Goal: Task Accomplishment & Management: Complete application form

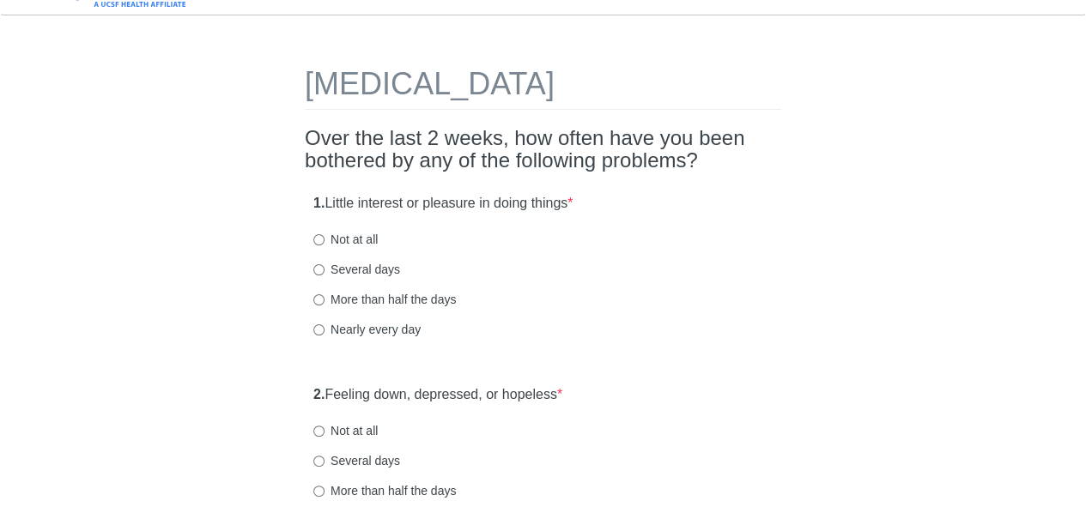
scroll to position [39, 0]
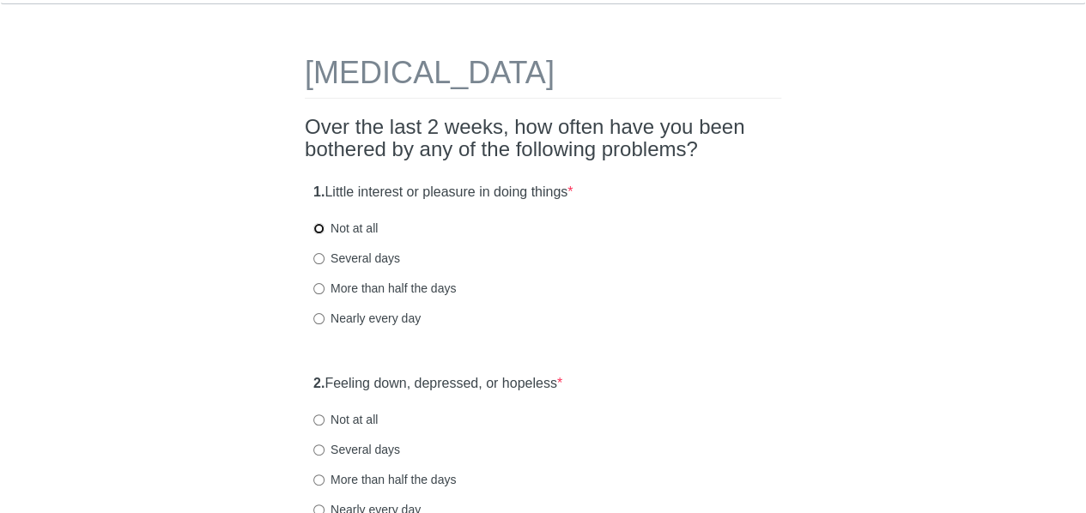
click at [320, 233] on input "Not at all" at bounding box center [318, 228] width 11 height 11
radio input "true"
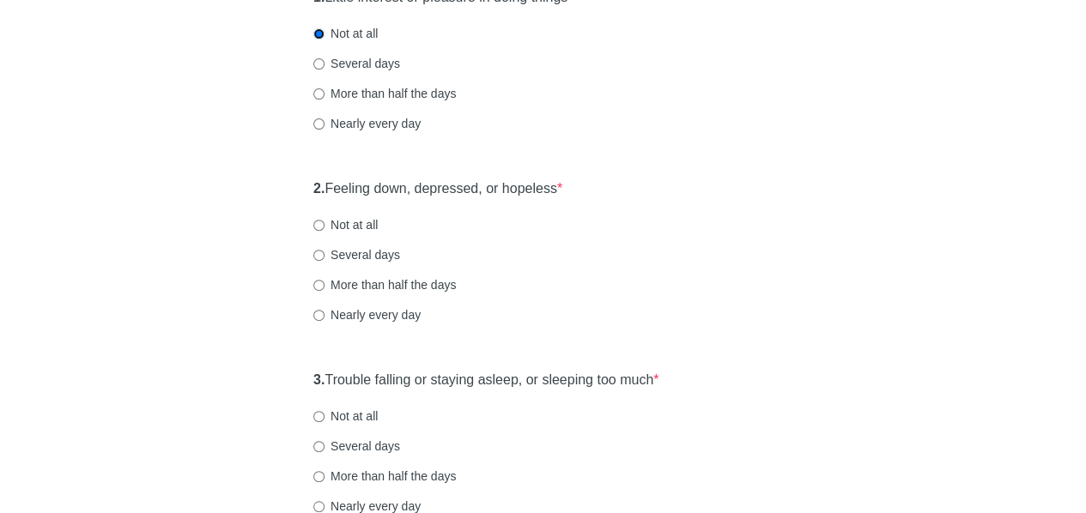
scroll to position [240, 0]
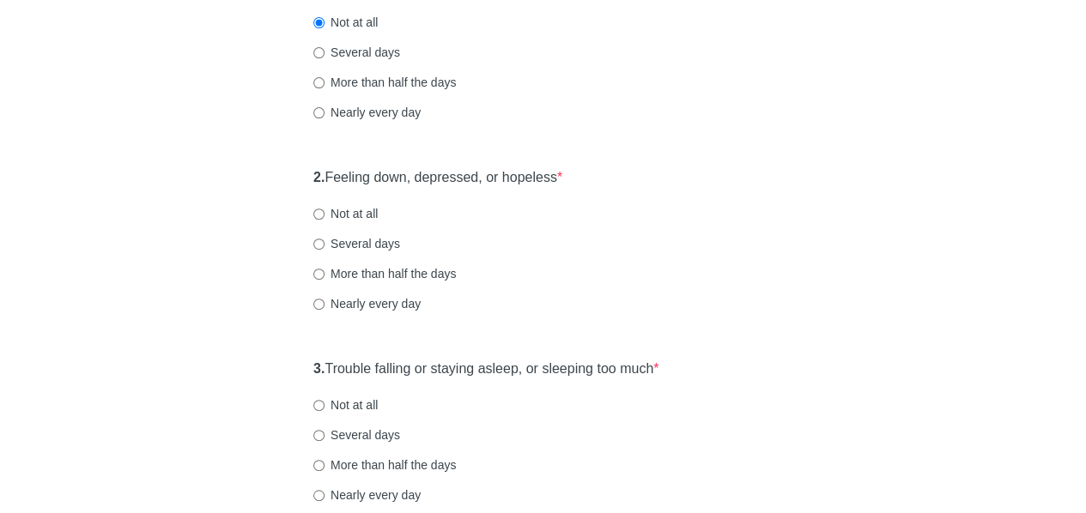
click at [771, 281] on div "More than half the days" at bounding box center [542, 273] width 459 height 17
click at [646, 275] on div "More than half the days" at bounding box center [542, 273] width 459 height 17
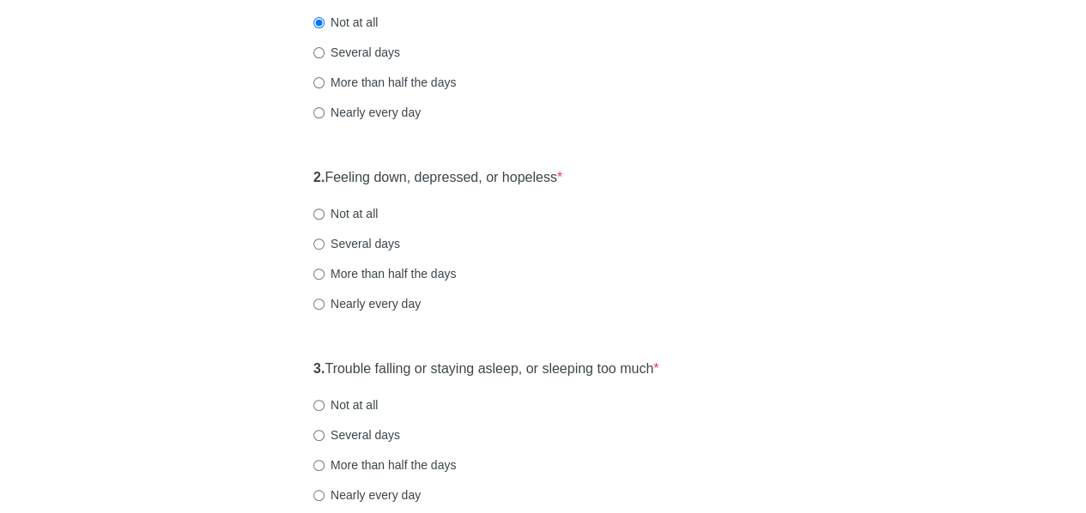
click at [361, 209] on label "Not at all" at bounding box center [345, 213] width 64 height 17
click at [325, 209] on input "Not at all" at bounding box center [318, 214] width 11 height 11
radio input "true"
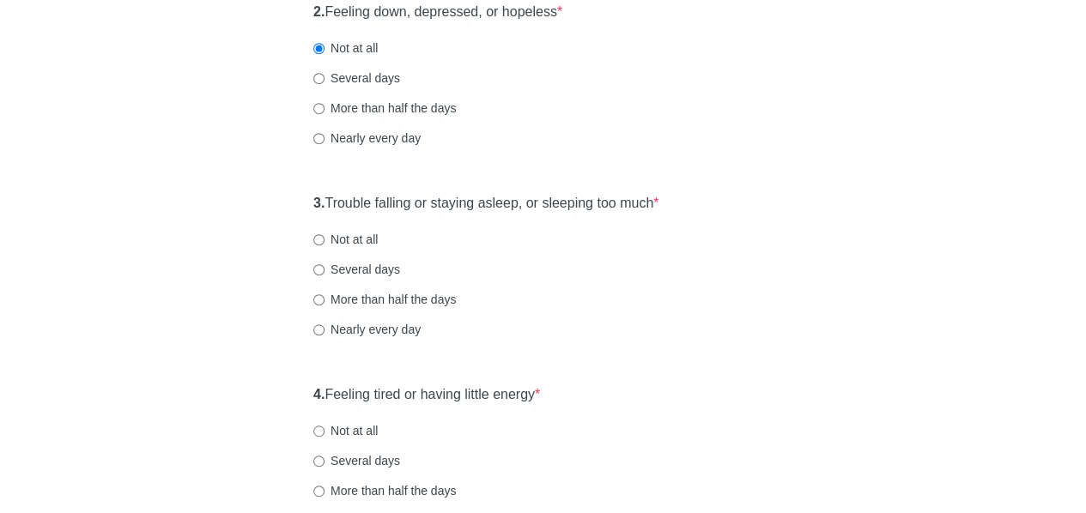
scroll to position [420, 0]
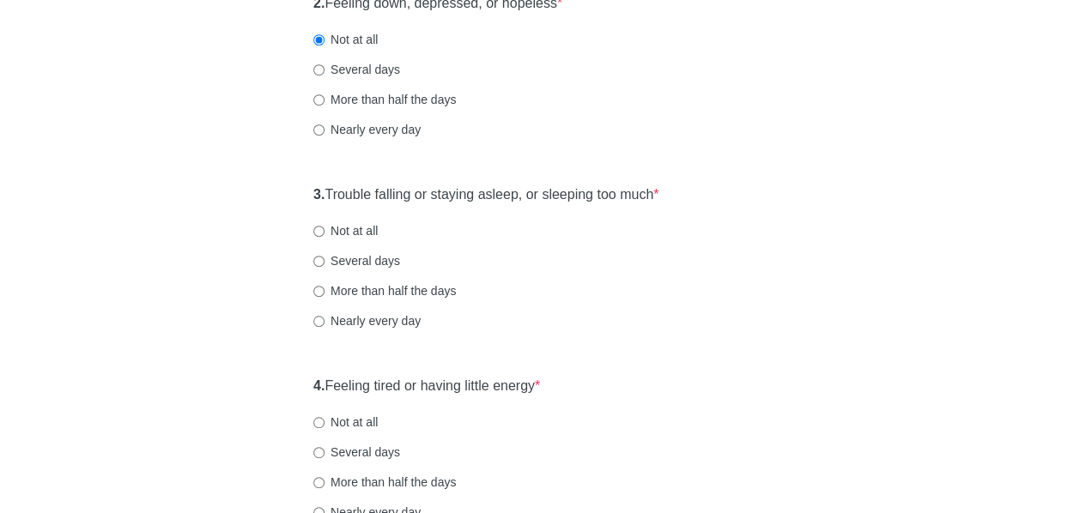
click at [692, 304] on div "3. Trouble falling or staying asleep, or sleeping too much * Not at all Several…" at bounding box center [543, 266] width 477 height 179
click at [670, 335] on div "3. Trouble falling or staying asleep, or sleeping too much * Not at all Several…" at bounding box center [543, 266] width 477 height 179
click at [362, 227] on label "Not at all" at bounding box center [345, 230] width 64 height 17
click at [325, 227] on input "Not at all" at bounding box center [318, 231] width 11 height 11
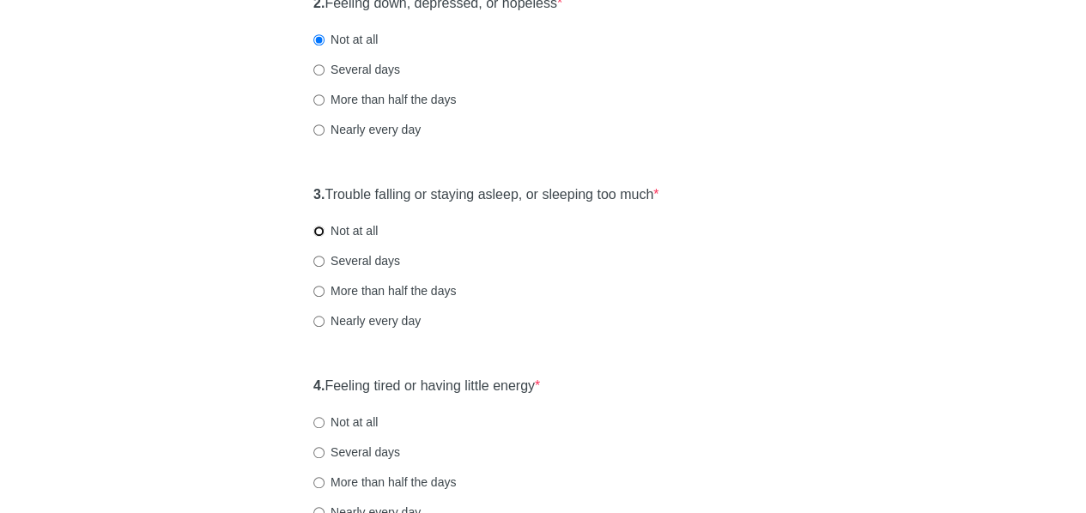
radio input "true"
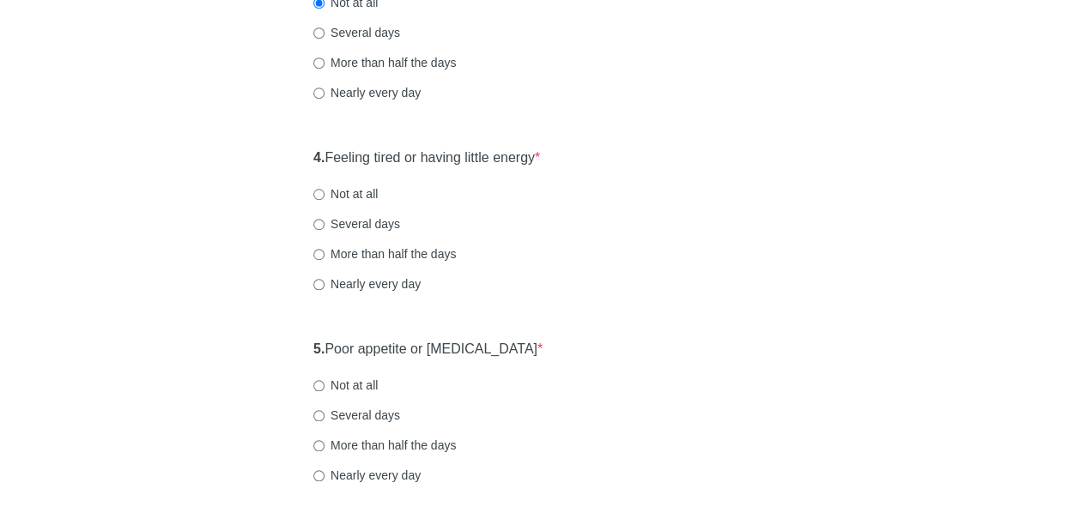
scroll to position [650, 0]
click at [234, 247] on div "[MEDICAL_DATA] Over the last 2 weeks, how often have you been bothered by any o…" at bounding box center [543, 387] width 1005 height 1953
click at [646, 264] on div "4. Feeling tired or having little energy * Not at all Several days More than ha…" at bounding box center [543, 227] width 477 height 179
click at [321, 251] on input "More than half the days" at bounding box center [318, 252] width 11 height 11
radio input "true"
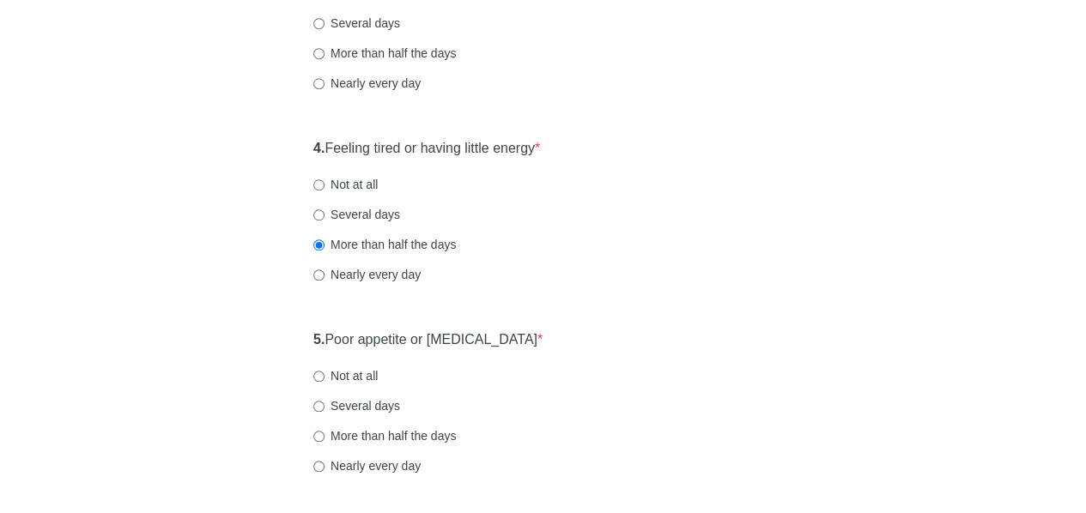
click at [141, 326] on div "[MEDICAL_DATA] Over the last 2 weeks, how often have you been bothered by any o…" at bounding box center [543, 379] width 1005 height 1953
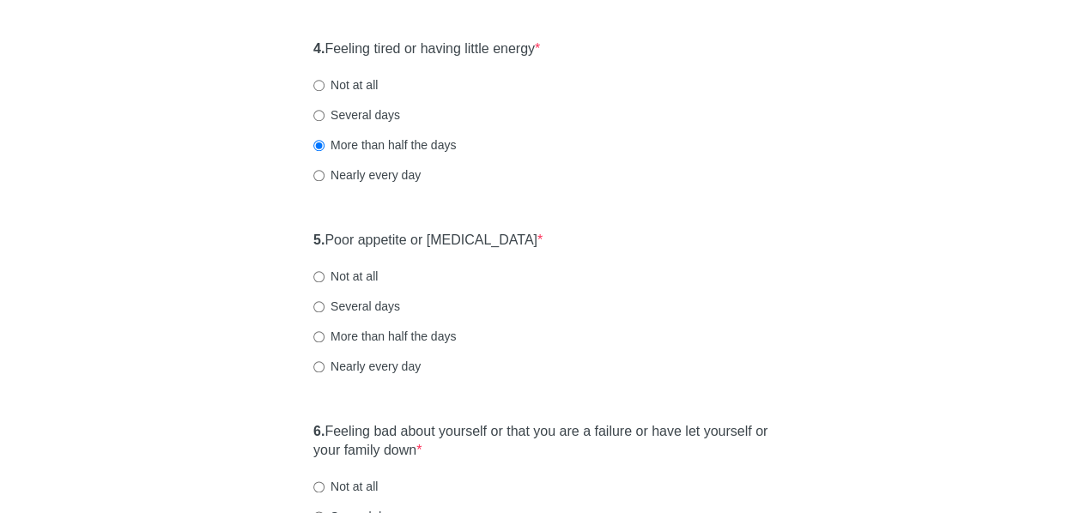
click at [190, 268] on div "[MEDICAL_DATA] Over the last 2 weeks, how often have you been bothered by any o…" at bounding box center [543, 280] width 1005 height 1953
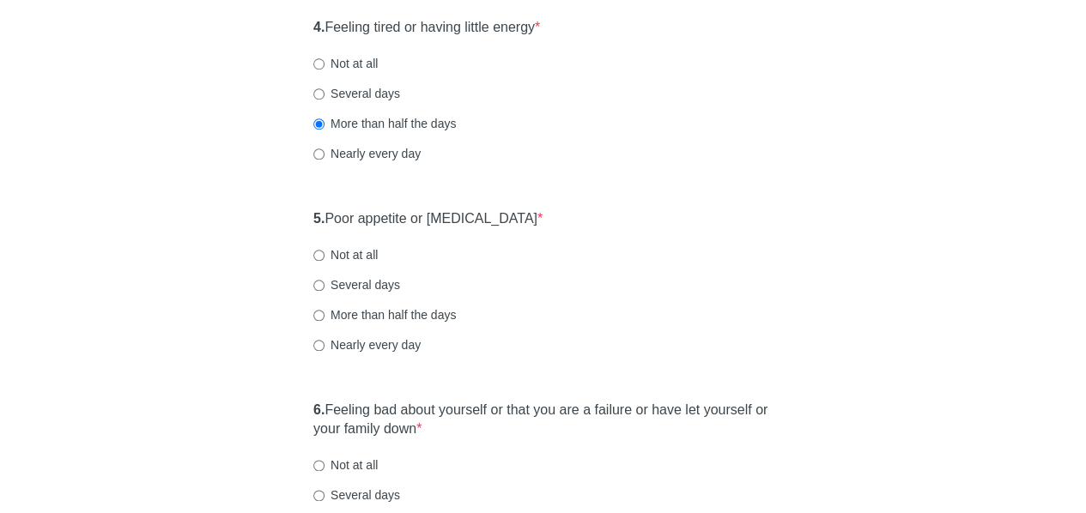
scroll to position [805, 0]
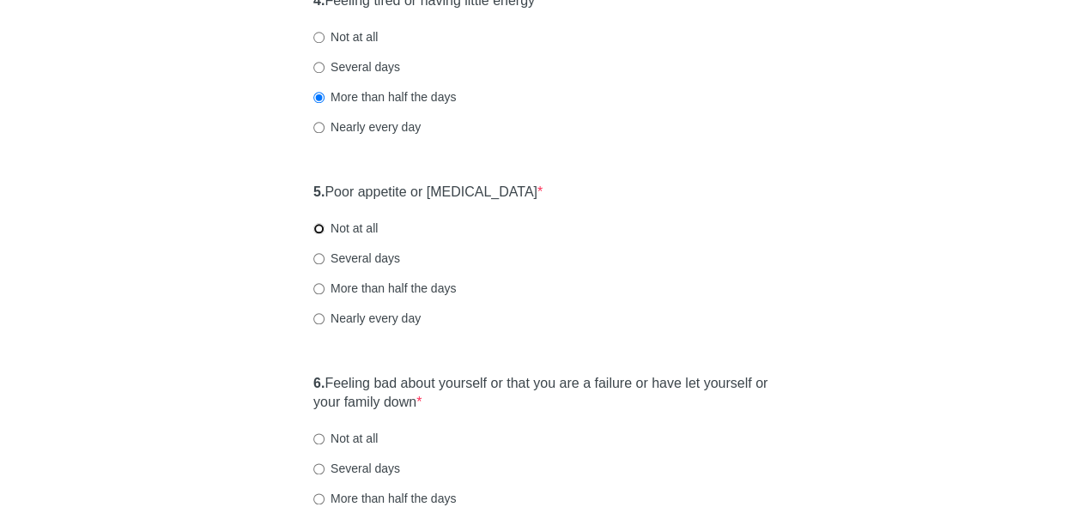
click at [321, 232] on input "Not at all" at bounding box center [318, 228] width 11 height 11
radio input "true"
click at [185, 376] on div "[MEDICAL_DATA] Over the last 2 weeks, how often have you been bothered by any o…" at bounding box center [543, 232] width 1005 height 1953
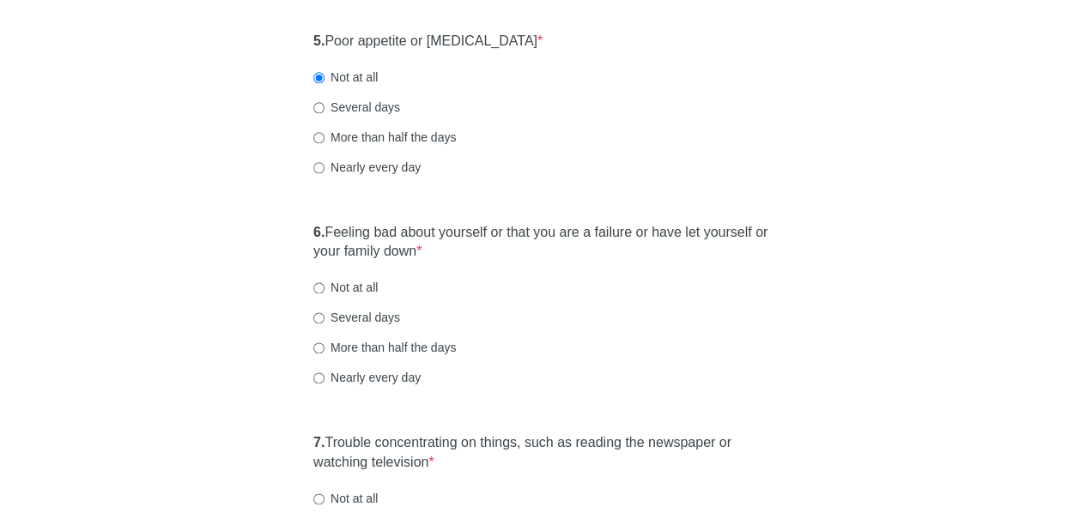
scroll to position [990, 0]
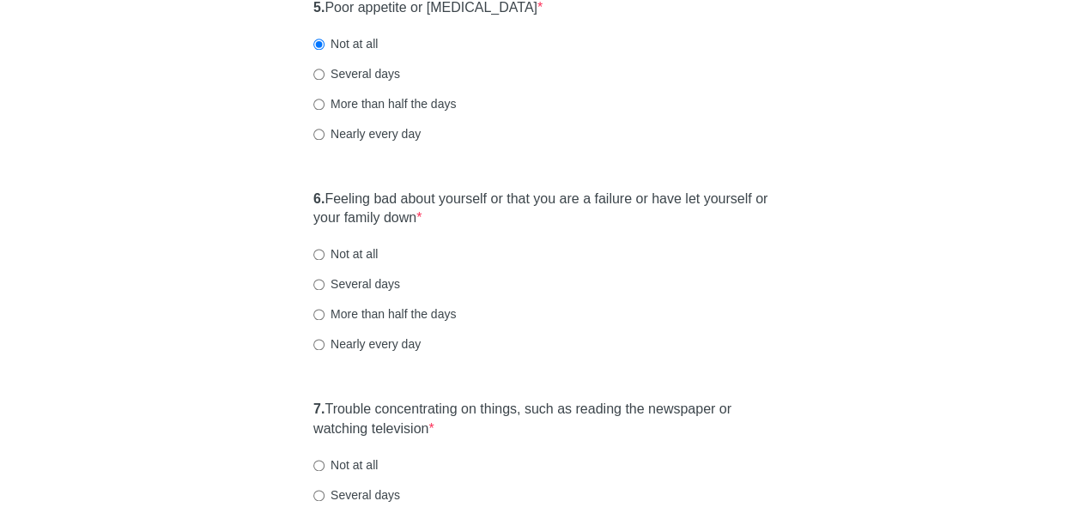
click at [242, 280] on div "[MEDICAL_DATA] Over the last 2 weeks, how often have you been bothered by any o…" at bounding box center [543, 47] width 1005 height 1953
click at [628, 319] on div "More than half the days" at bounding box center [542, 314] width 459 height 17
click at [313, 252] on input "Not at all" at bounding box center [318, 254] width 11 height 11
radio input "true"
click at [201, 381] on div "[MEDICAL_DATA] Over the last 2 weeks, how often have you been bothered by any o…" at bounding box center [543, 47] width 1005 height 1953
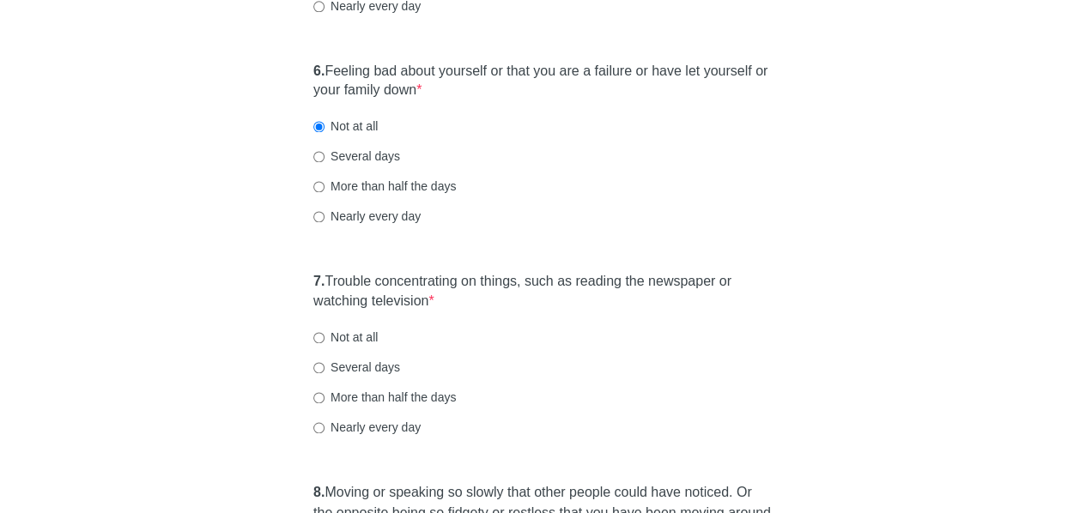
scroll to position [1120, 0]
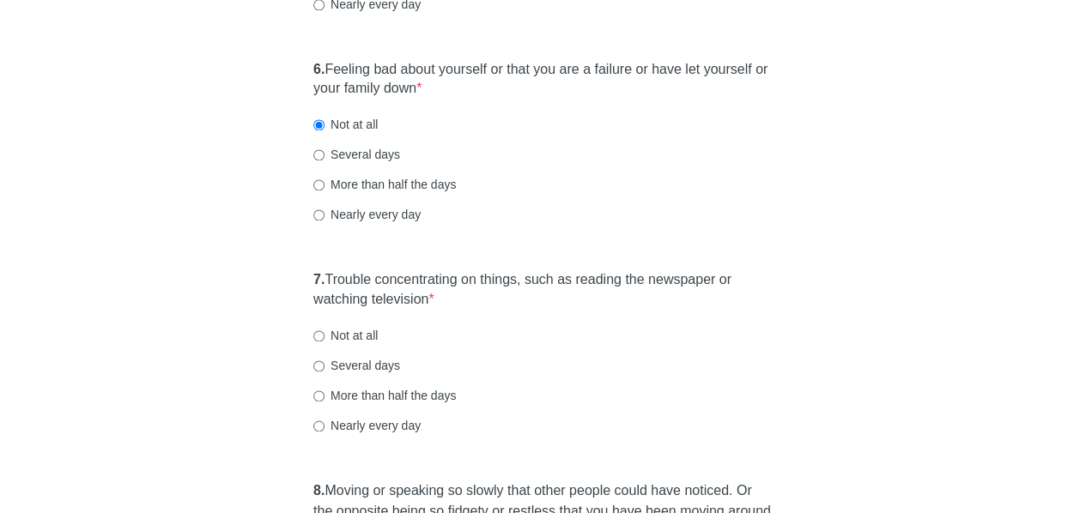
click at [776, 340] on div "7. Trouble concentrating on things, such as reading the newspaper or watching t…" at bounding box center [543, 361] width 477 height 198
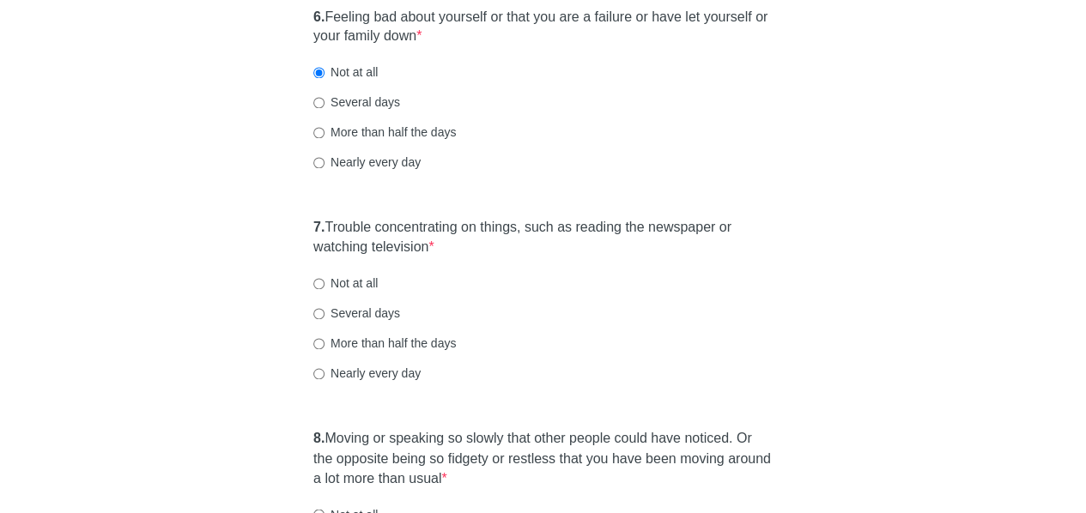
scroll to position [1224, 0]
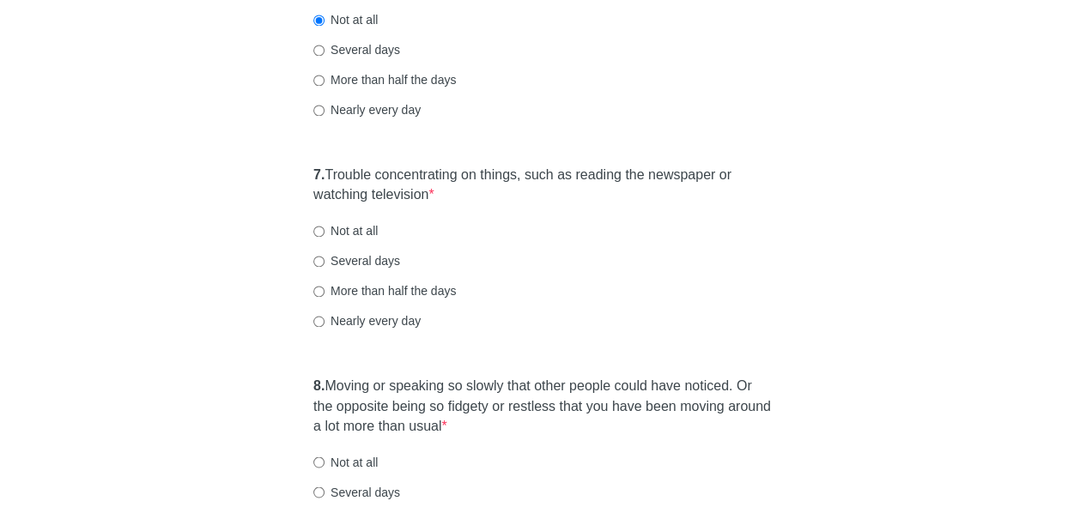
click at [747, 275] on div "7. Trouble concentrating on things, such as reading the newspaper or watching t…" at bounding box center [543, 256] width 477 height 198
click at [321, 290] on input "More than half the days" at bounding box center [318, 291] width 11 height 11
radio input "true"
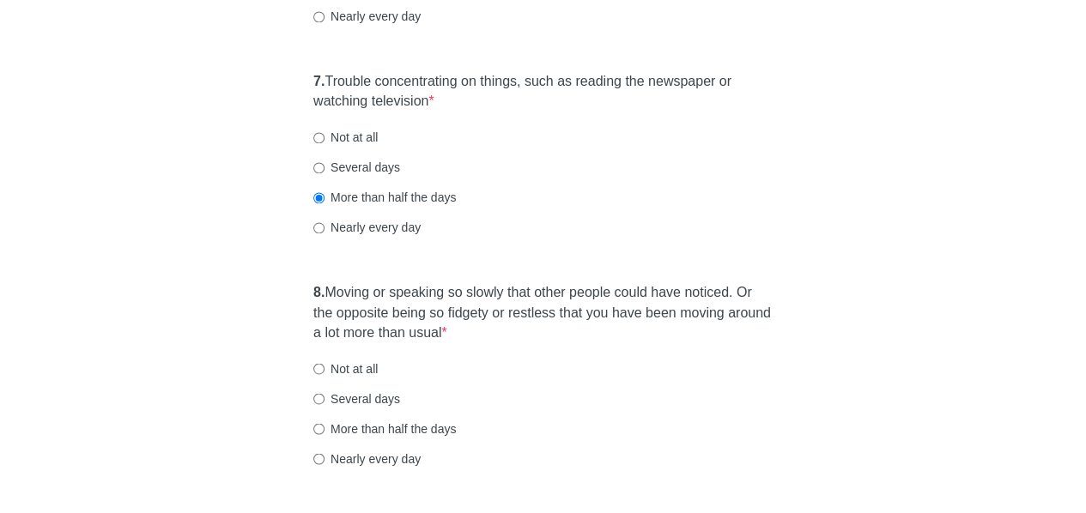
scroll to position [1320, 0]
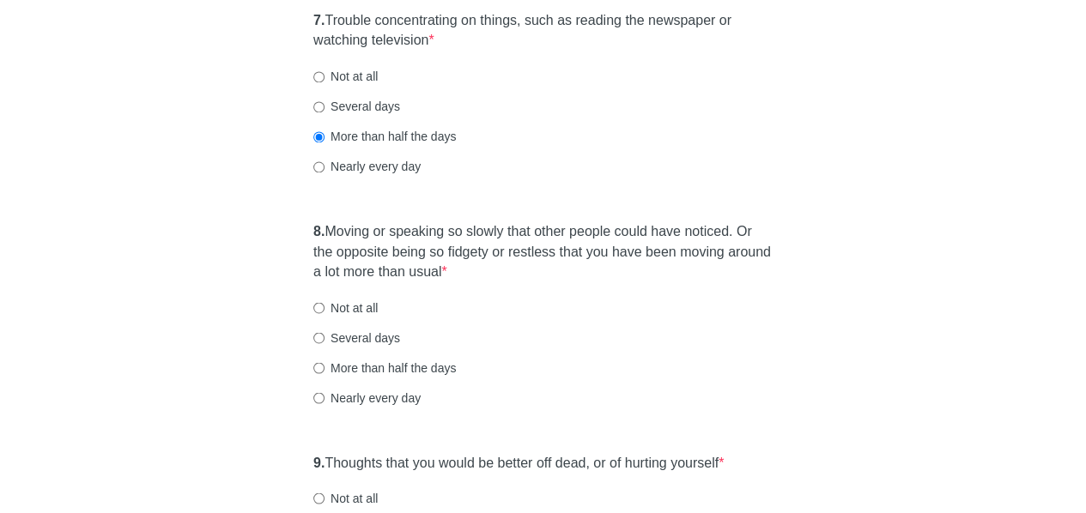
scroll to position [1386, 0]
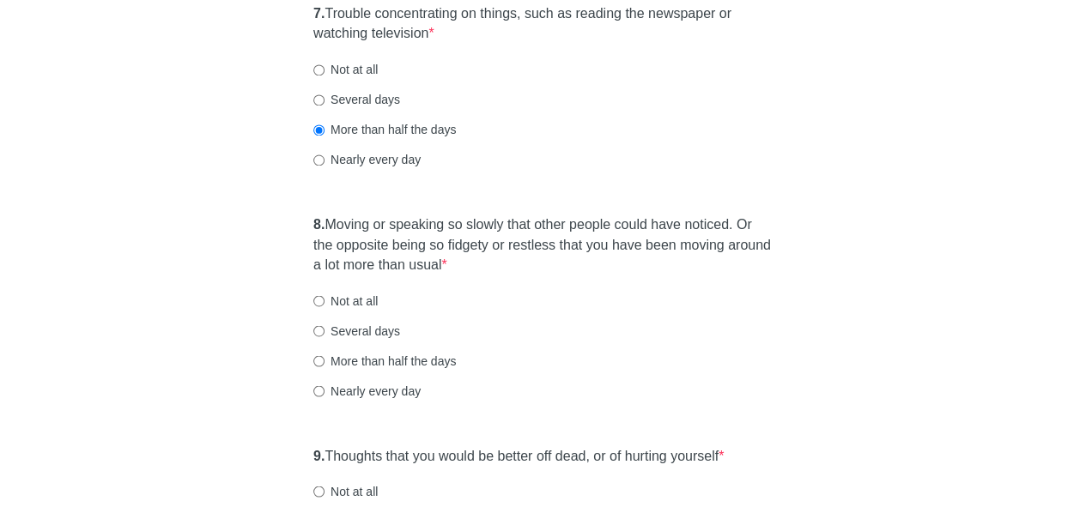
click at [316, 382] on label "Nearly every day" at bounding box center [366, 390] width 107 height 17
click at [316, 385] on input "Nearly every day" at bounding box center [318, 390] width 11 height 11
radio input "true"
click at [316, 359] on input "More than half the days" at bounding box center [318, 360] width 11 height 11
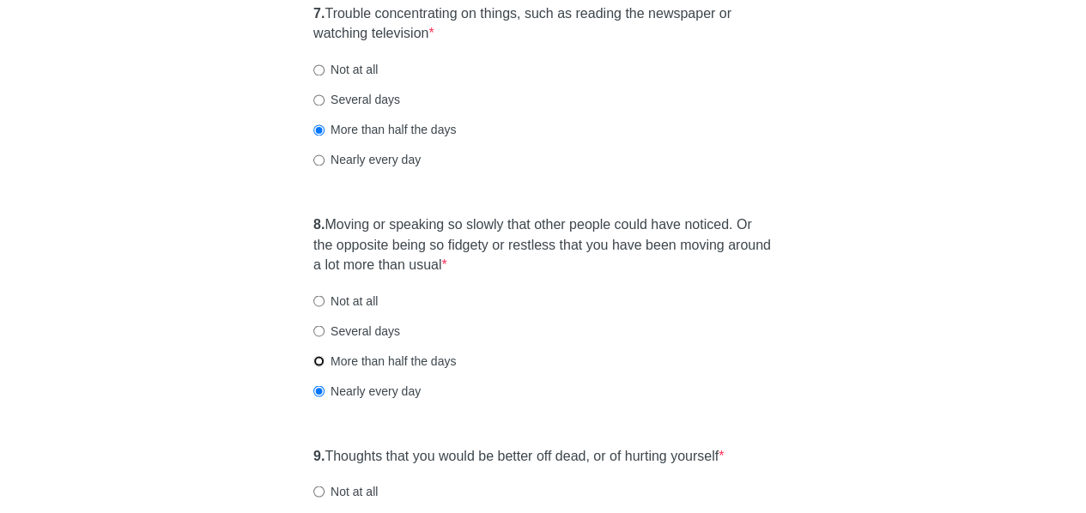
radio input "true"
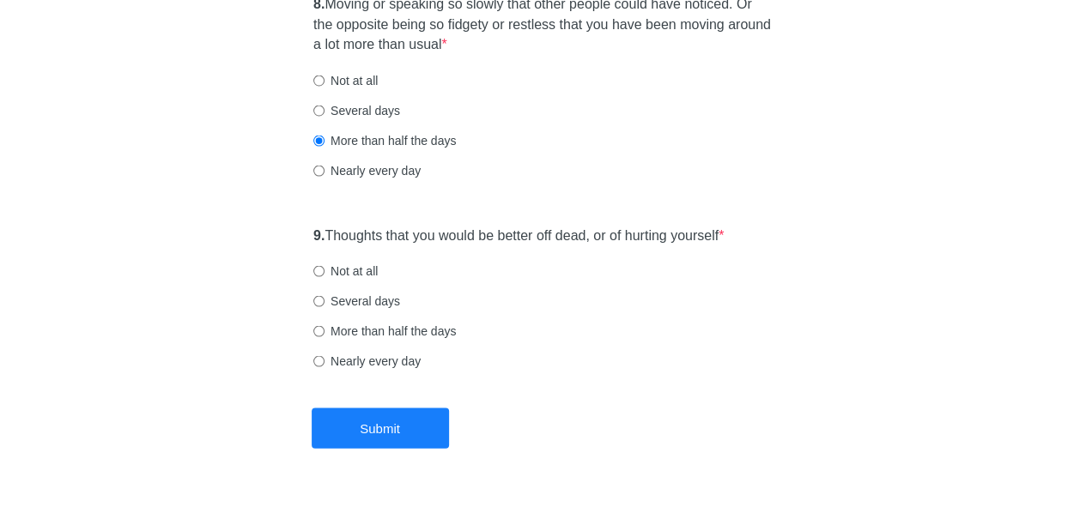
scroll to position [1611, 0]
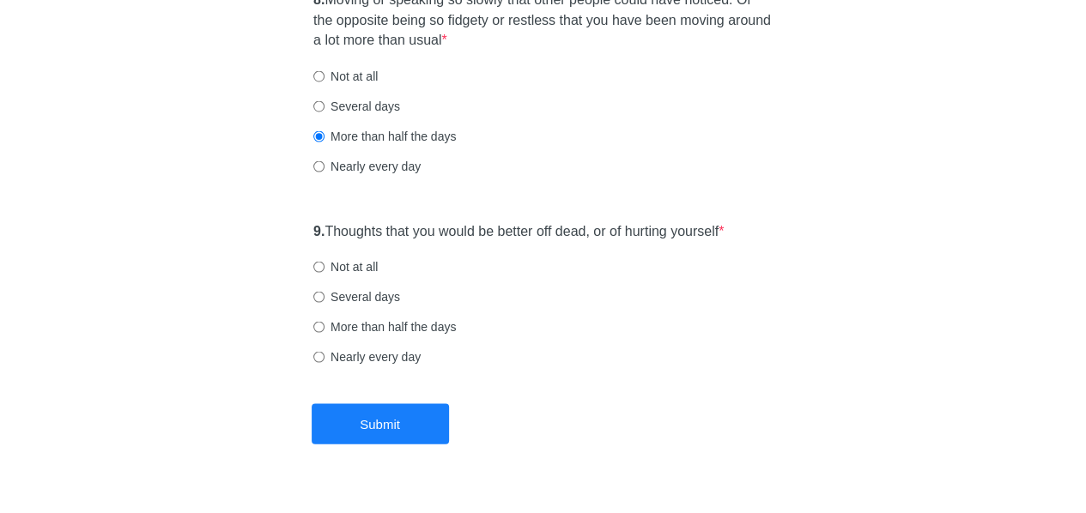
click at [321, 266] on input "Not at all" at bounding box center [318, 266] width 11 height 11
radio input "true"
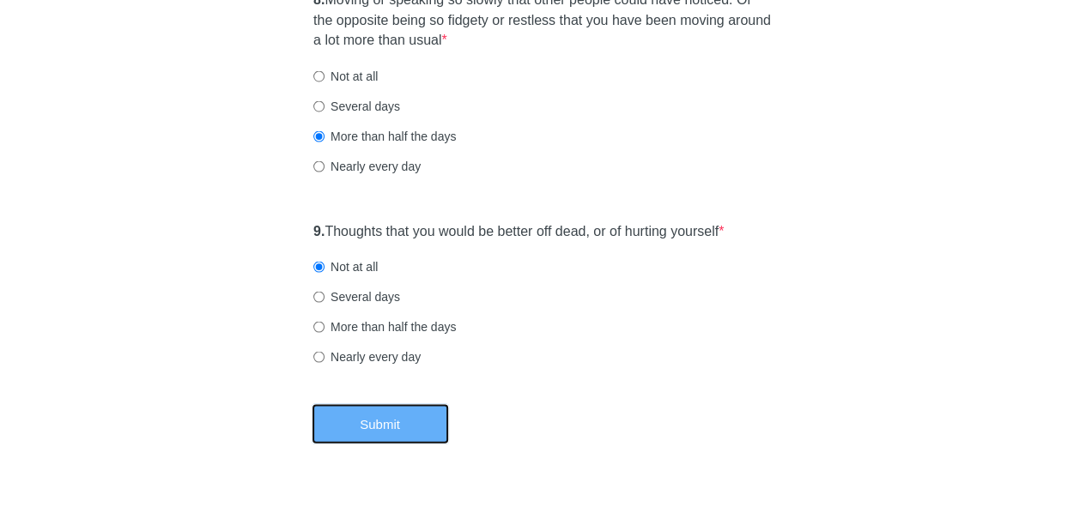
click at [395, 417] on button "Submit" at bounding box center [380, 424] width 137 height 40
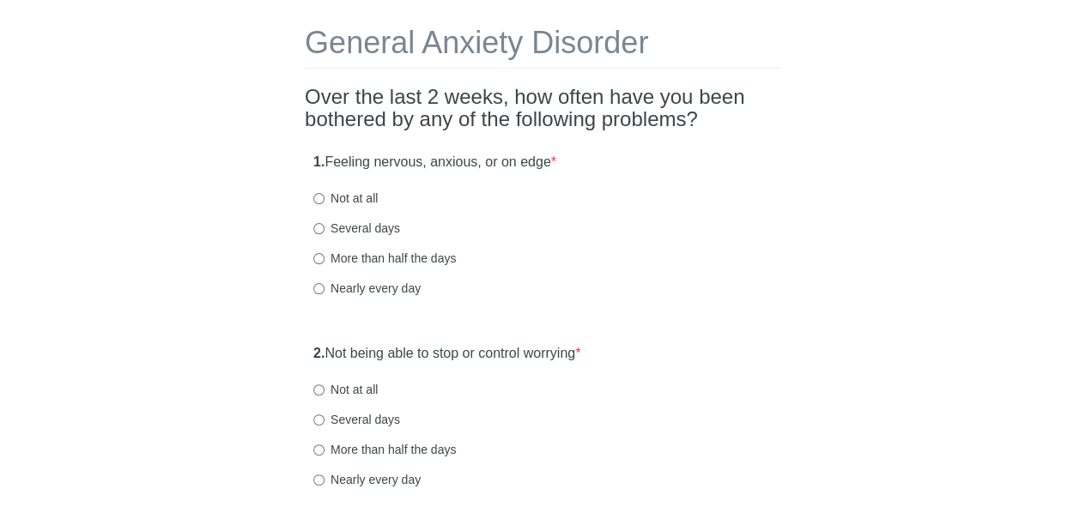
scroll to position [71, 0]
click at [321, 257] on input "More than half the days" at bounding box center [318, 257] width 11 height 11
radio input "true"
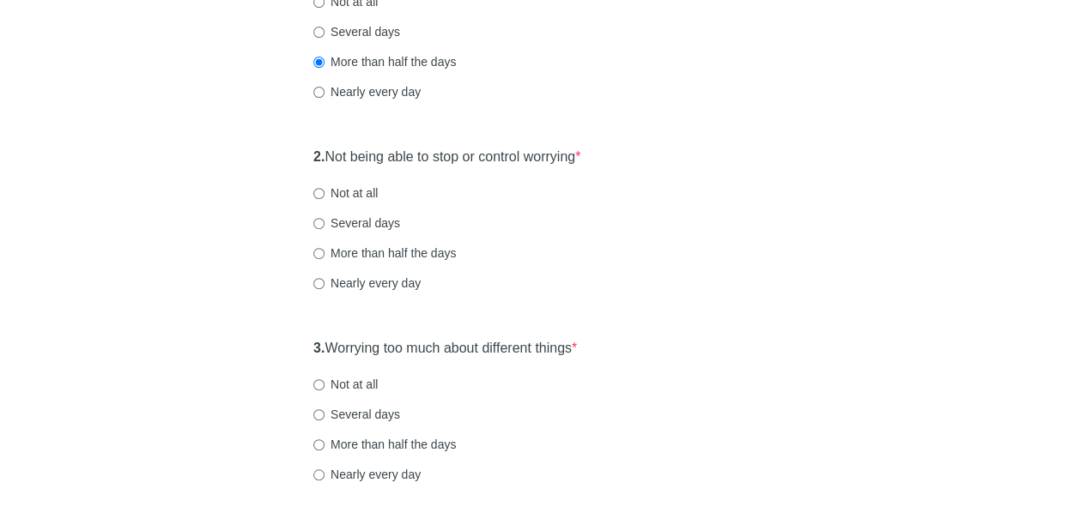
scroll to position [271, 0]
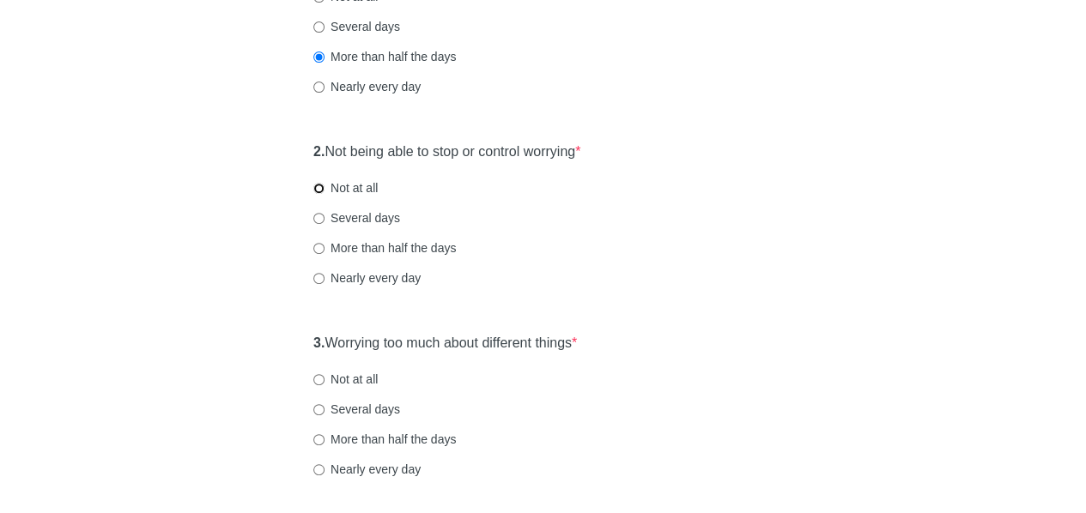
click at [320, 187] on input "Not at all" at bounding box center [318, 188] width 11 height 11
radio input "true"
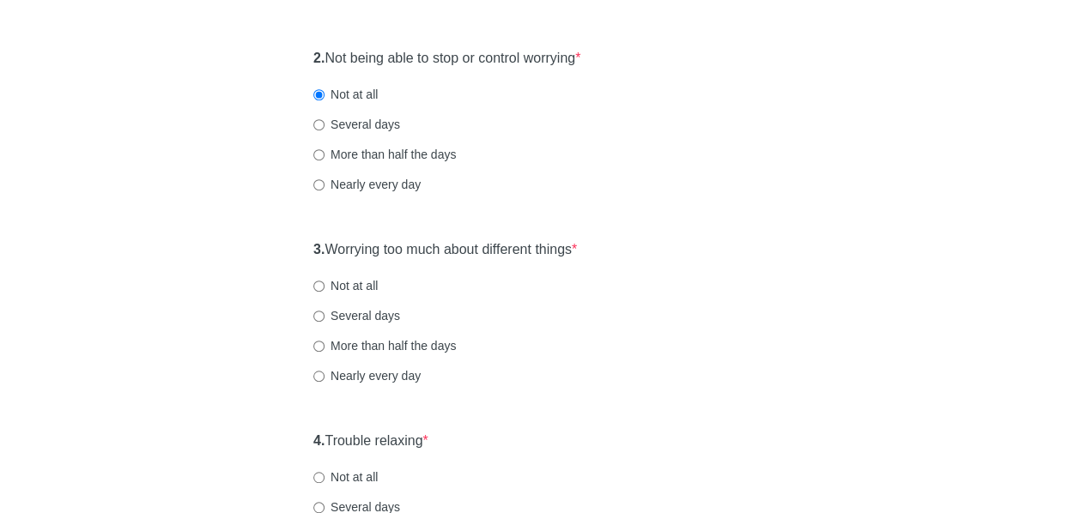
click at [234, 362] on div "General Anxiety Disorder Over the last 2 weeks, how often have you been bothere…" at bounding box center [543, 442] width 1005 height 1492
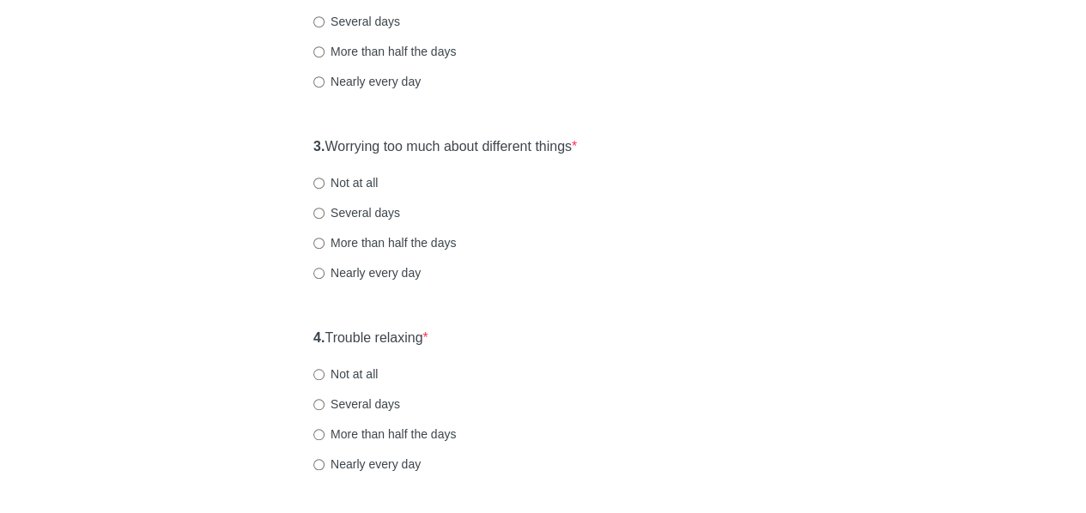
scroll to position [469, 0]
click at [795, 250] on div "General Anxiety Disorder Over the last 2 weeks, how often have you been bothere…" at bounding box center [543, 338] width 1005 height 1492
click at [318, 185] on input "Not at all" at bounding box center [318, 182] width 11 height 11
radio input "true"
click at [202, 286] on div "General Anxiety Disorder Over the last 2 weeks, how often have you been bothere…" at bounding box center [543, 338] width 1005 height 1492
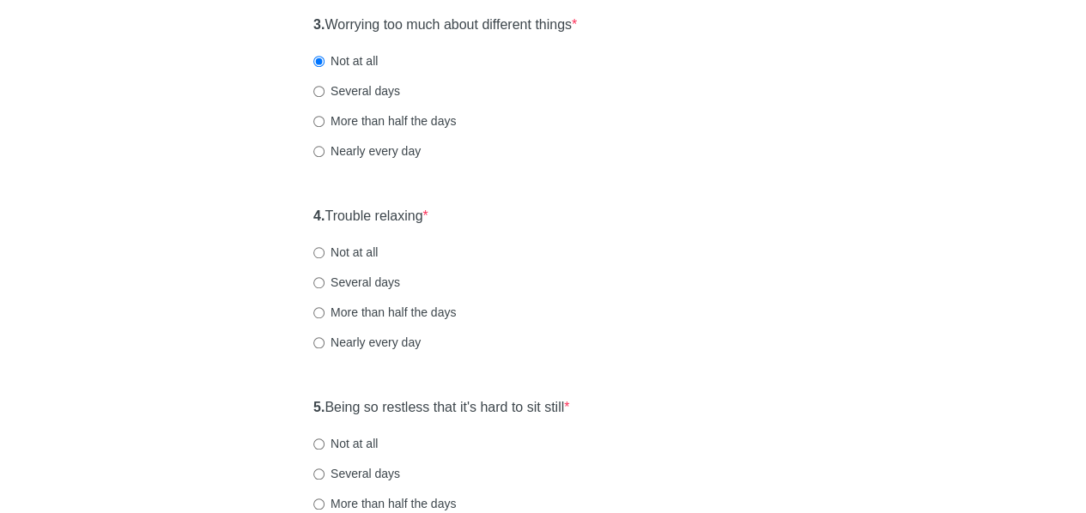
click at [211, 267] on div "General Anxiety Disorder Over the last 2 weeks, how often have you been bothere…" at bounding box center [543, 217] width 1005 height 1492
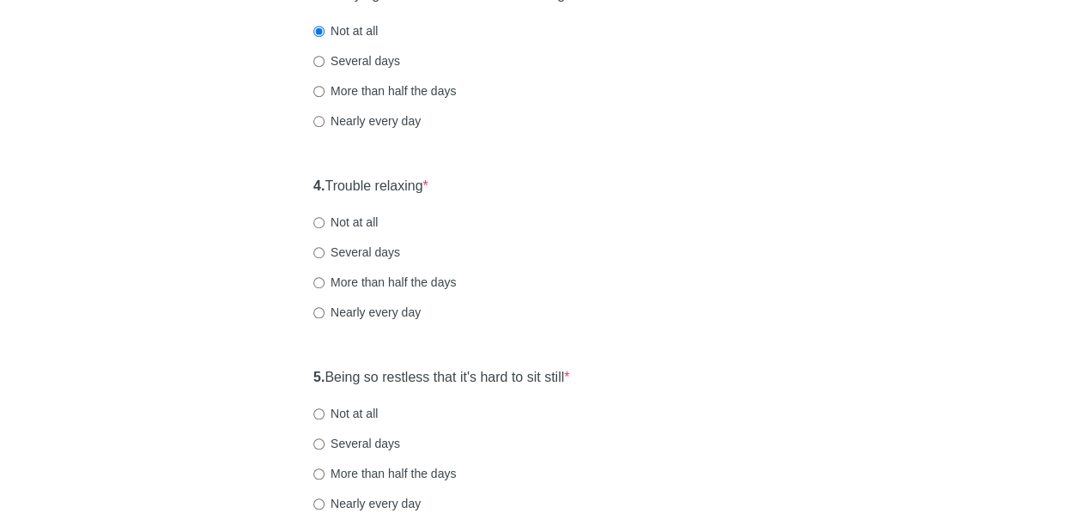
scroll to position [621, 0]
click at [316, 220] on input "Not at all" at bounding box center [318, 221] width 11 height 11
radio input "true"
click at [187, 336] on div "General Anxiety Disorder Over the last 2 weeks, how often have you been bothere…" at bounding box center [543, 186] width 1005 height 1492
click at [316, 251] on input "Several days" at bounding box center [318, 251] width 11 height 11
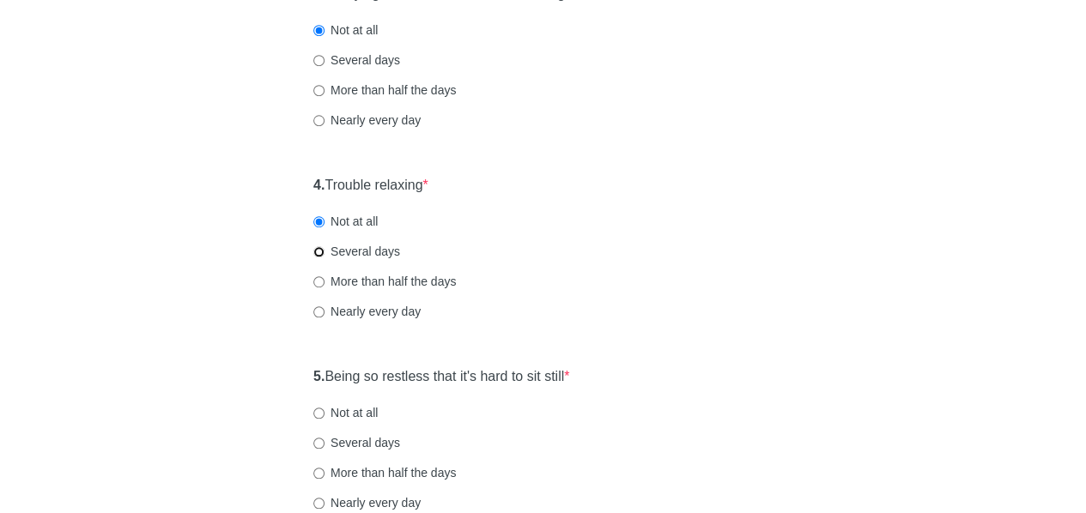
radio input "true"
click at [183, 307] on div "General Anxiety Disorder Over the last 2 weeks, how often have you been bothere…" at bounding box center [543, 186] width 1005 height 1492
click at [552, 285] on div "More than half the days" at bounding box center [542, 281] width 459 height 17
click at [155, 316] on div "General Anxiety Disorder Over the last 2 weeks, how often have you been bothere…" at bounding box center [543, 186] width 1005 height 1492
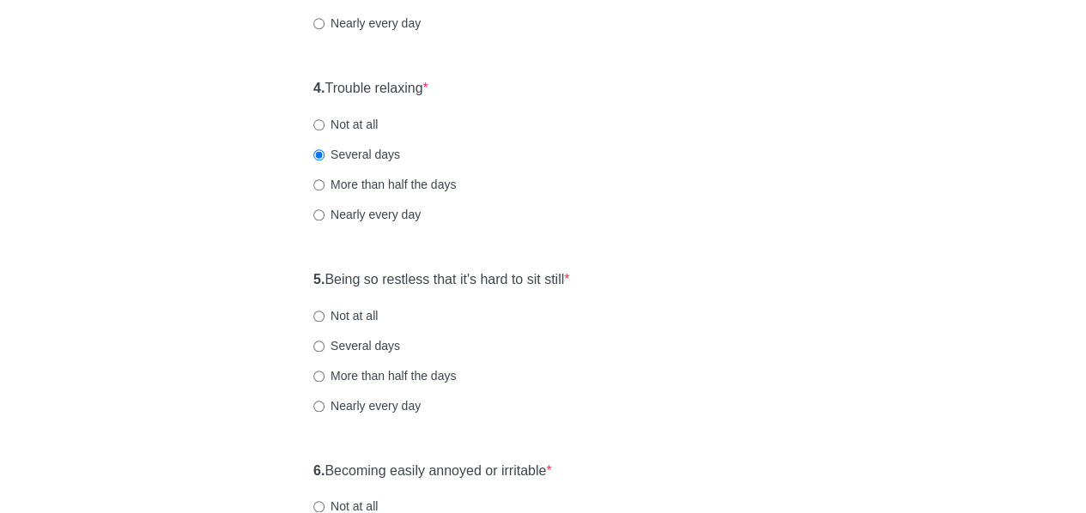
click at [199, 311] on div "General Anxiety Disorder Over the last 2 weeks, how often have you been bothere…" at bounding box center [543, 89] width 1005 height 1492
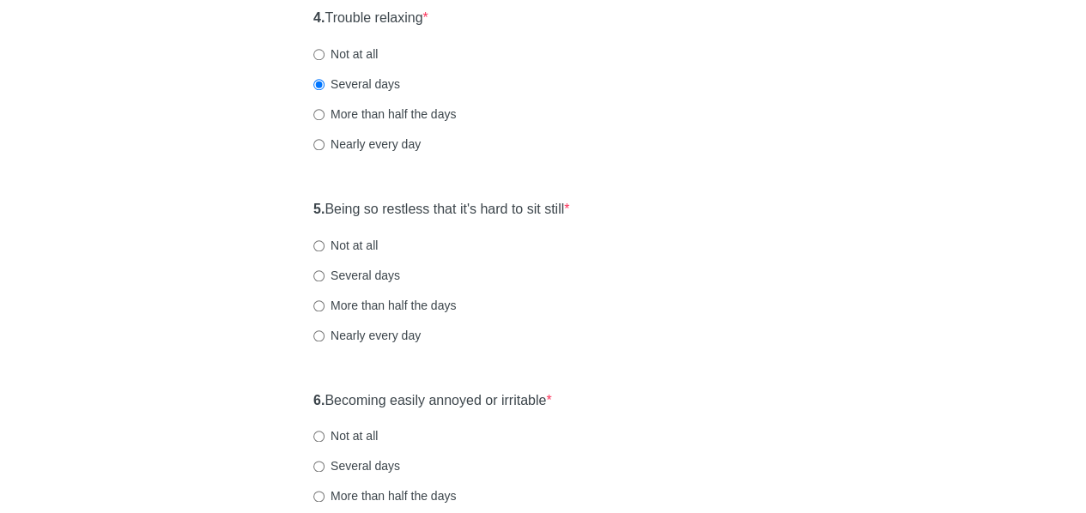
scroll to position [795, 0]
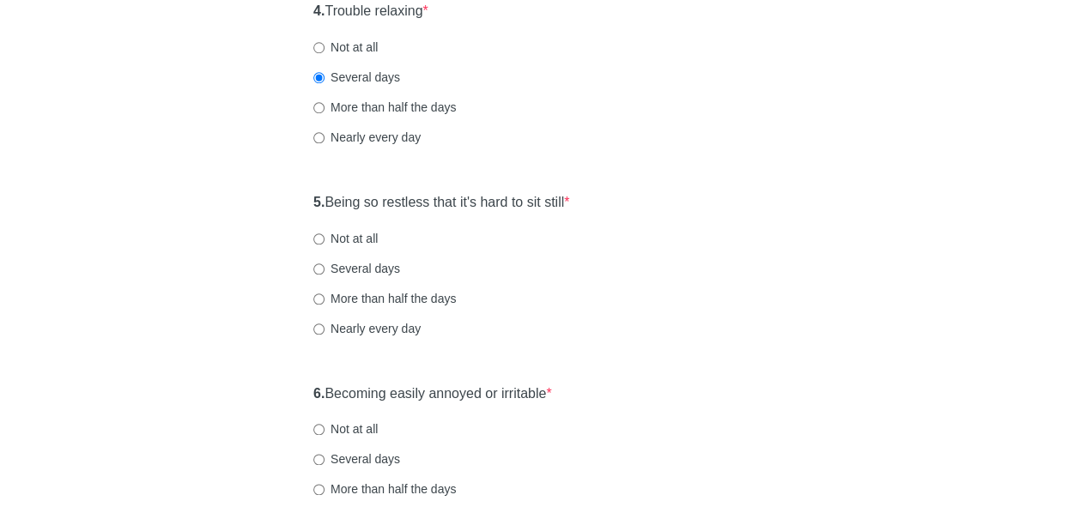
click at [205, 274] on div "General Anxiety Disorder Over the last 2 weeks, how often have you been bothere…" at bounding box center [543, 12] width 1005 height 1492
click at [319, 300] on input "More than half the days" at bounding box center [318, 299] width 11 height 11
radio input "true"
click at [210, 385] on div "General Anxiety Disorder Over the last 2 weeks, how often have you been bothere…" at bounding box center [543, 12] width 1005 height 1492
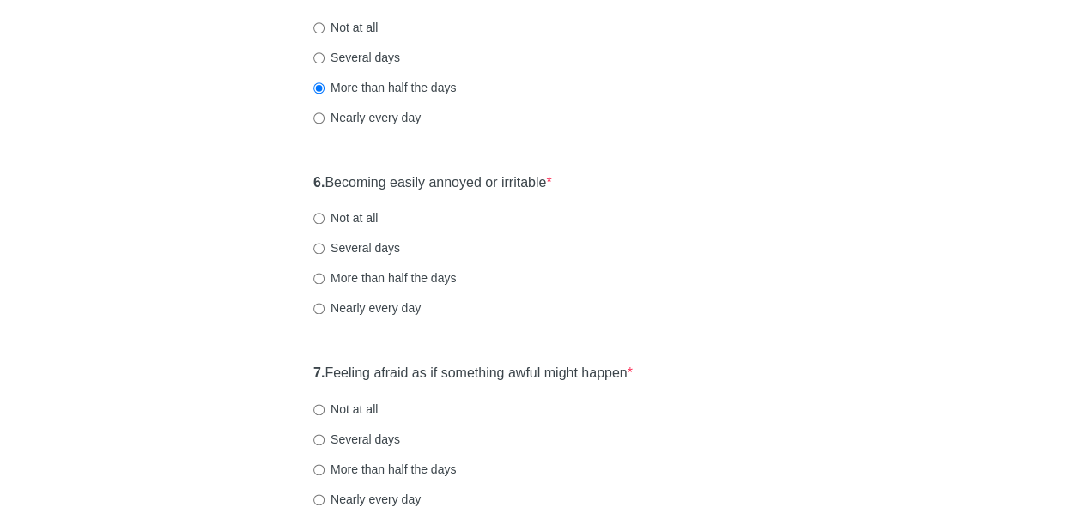
scroll to position [1017, 0]
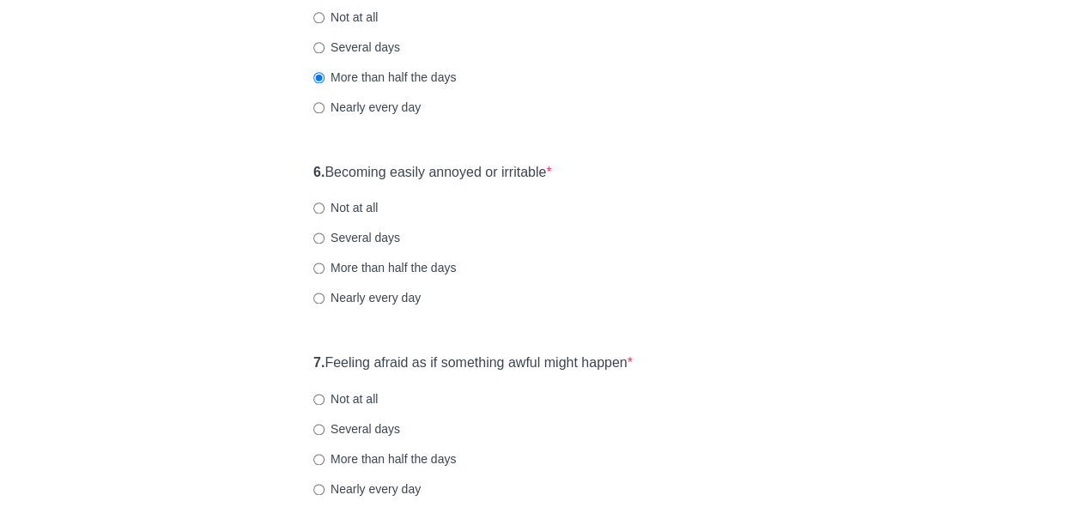
click at [622, 282] on div "6. Becoming easily annoyed or irritable * Not at all Several days More than hal…" at bounding box center [543, 244] width 477 height 179
click at [364, 201] on label "Not at all" at bounding box center [345, 207] width 64 height 17
click at [325, 203] on input "Not at all" at bounding box center [318, 208] width 11 height 11
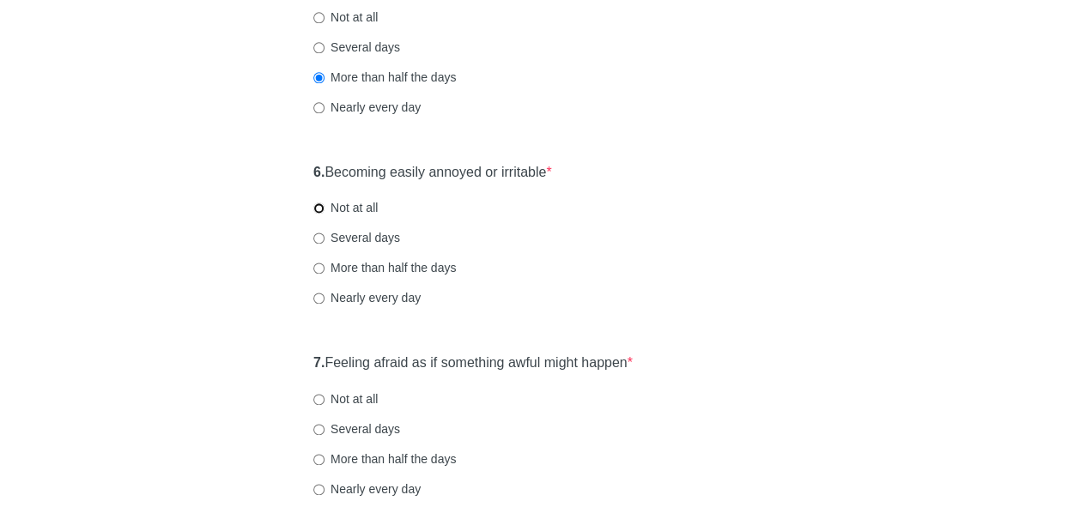
radio input "true"
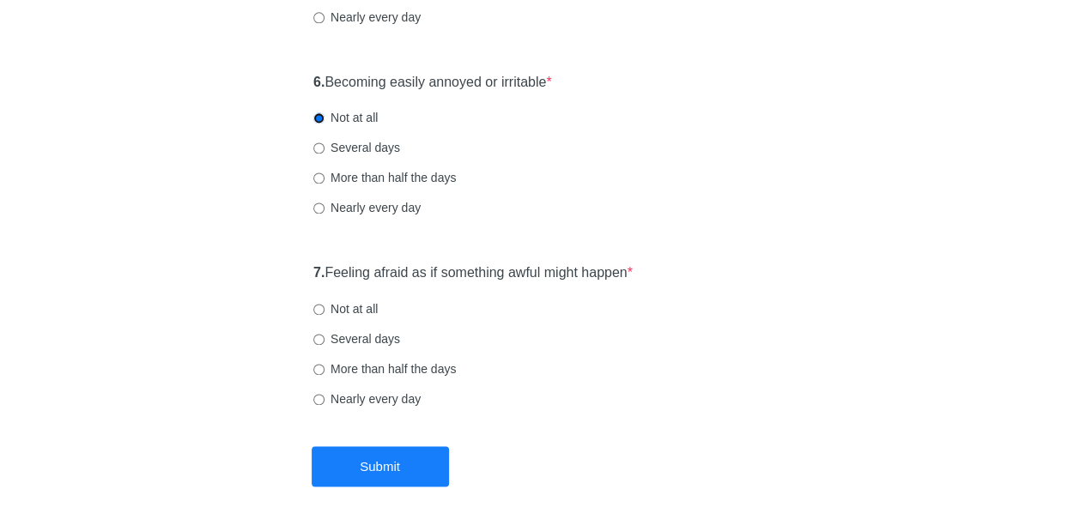
scroll to position [1183, 0]
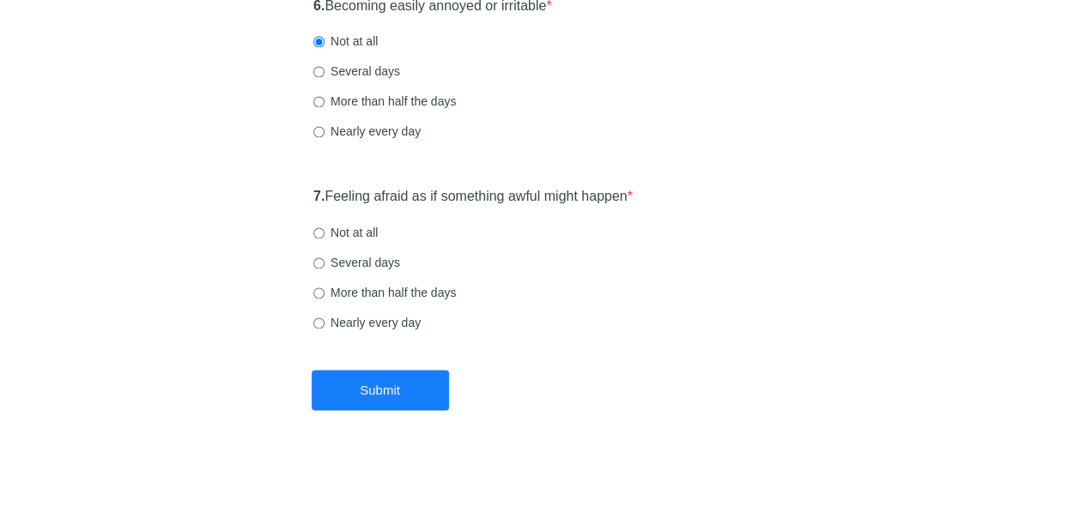
click at [640, 284] on div "More than half the days" at bounding box center [542, 292] width 459 height 17
click at [340, 234] on label "Not at all" at bounding box center [345, 232] width 64 height 17
click at [325, 234] on input "Not at all" at bounding box center [318, 233] width 11 height 11
radio input "true"
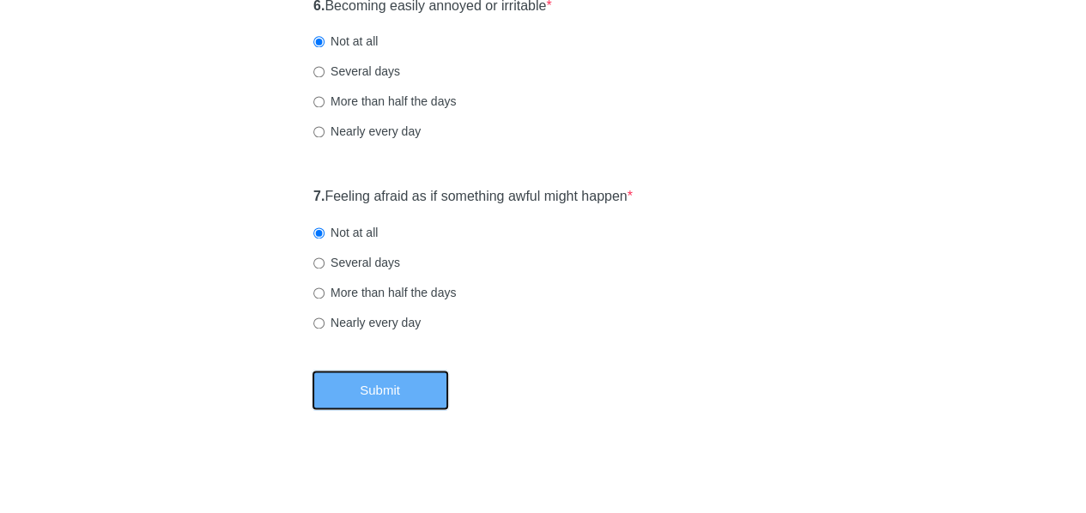
click at [400, 402] on button "Submit" at bounding box center [380, 390] width 137 height 40
